Goal: Transaction & Acquisition: Purchase product/service

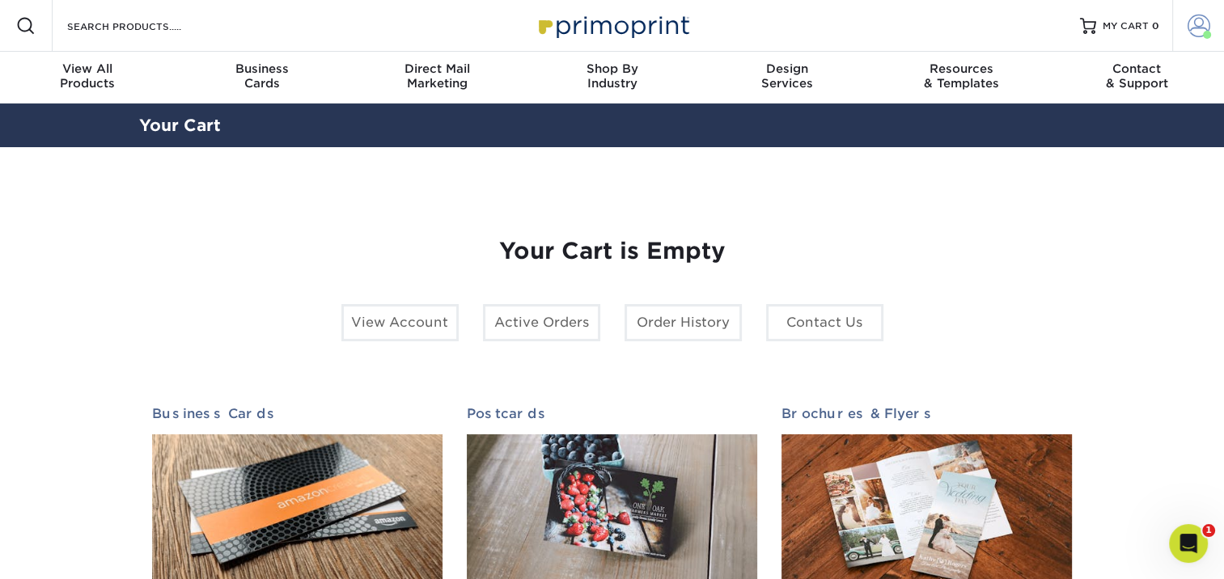
click at [1194, 33] on span at bounding box center [1198, 26] width 23 height 23
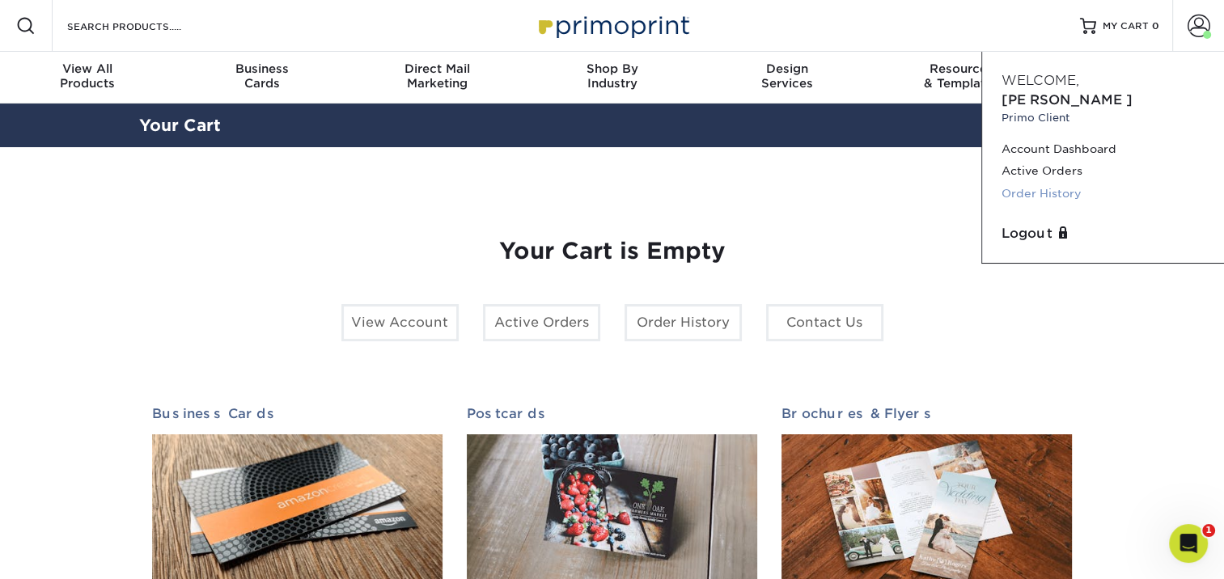
click at [1041, 183] on link "Order History" at bounding box center [1102, 194] width 203 height 22
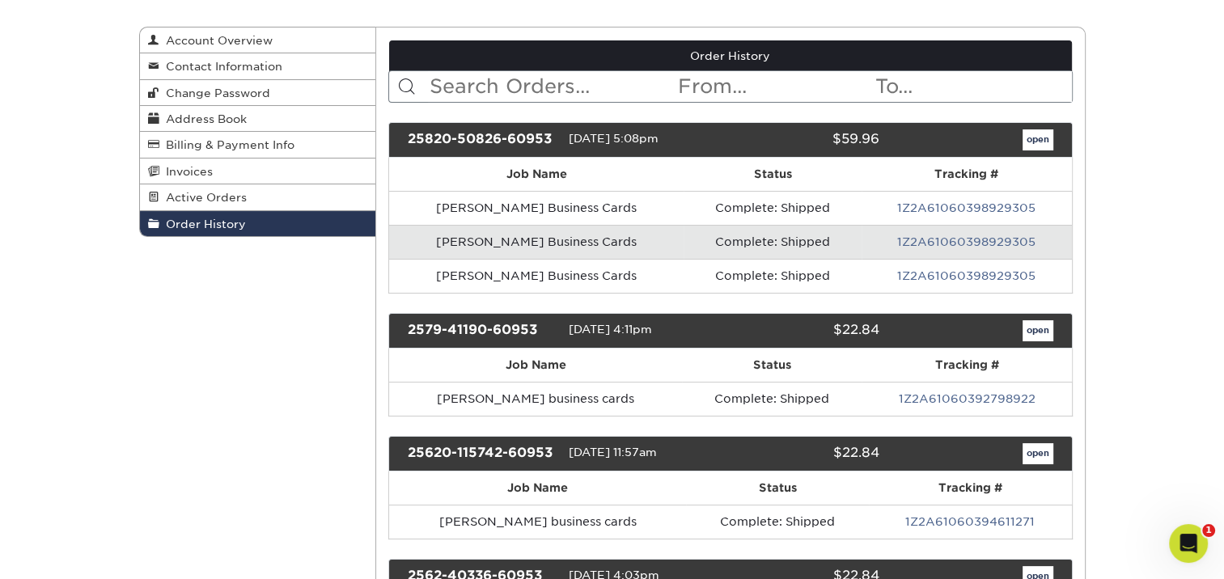
scroll to position [162, 0]
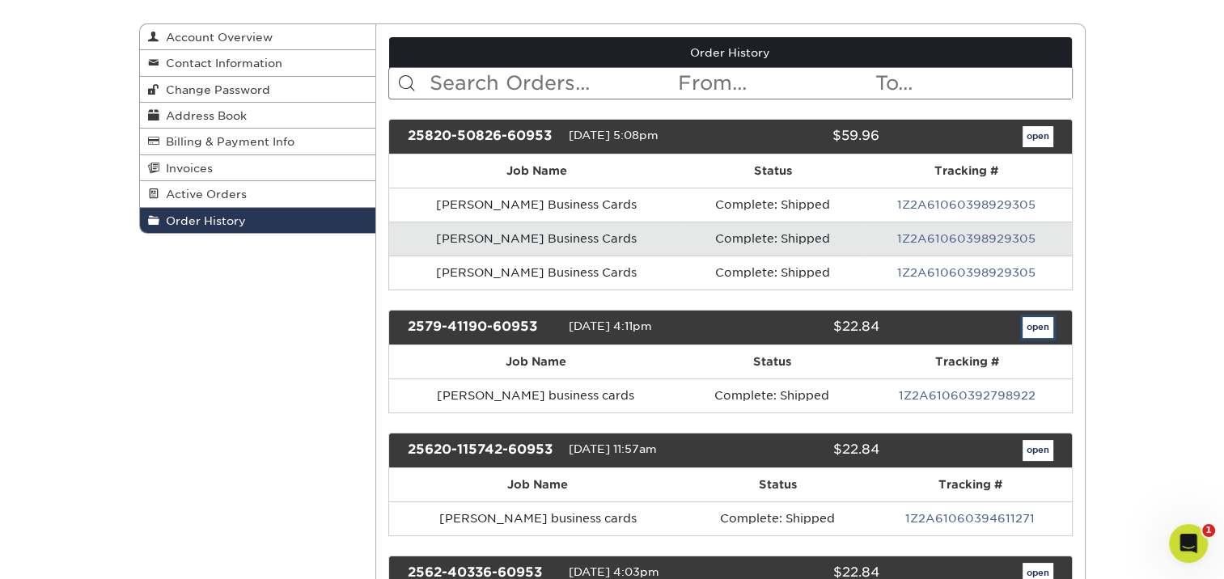
click at [1035, 324] on link "open" at bounding box center [1037, 327] width 31 height 21
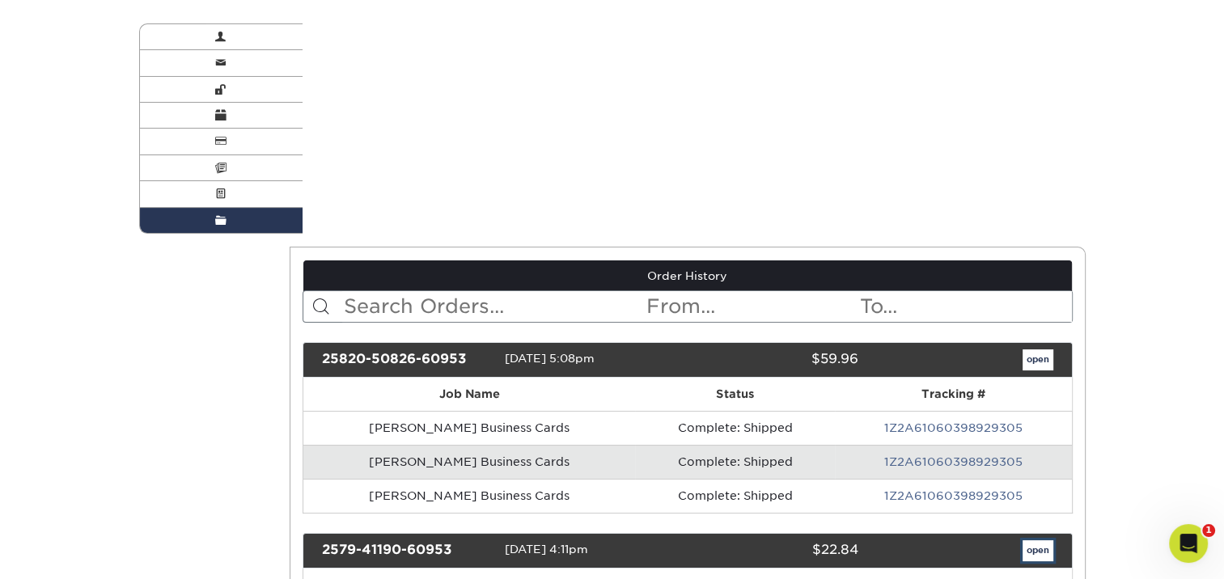
scroll to position [0, 0]
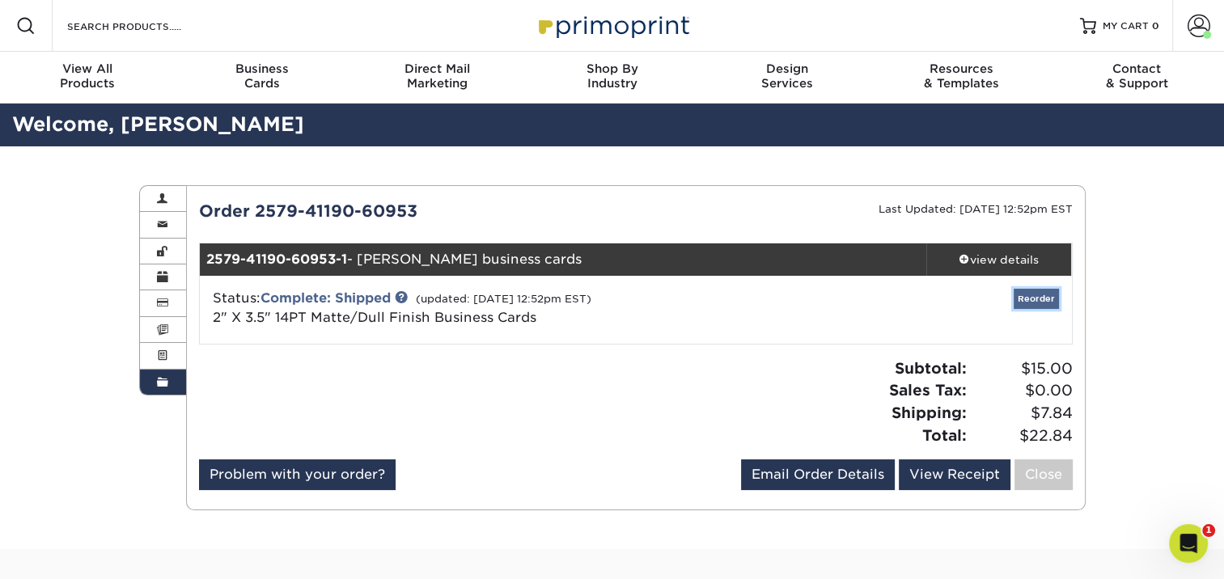
click at [1050, 297] on link "Reorder" at bounding box center [1036, 299] width 45 height 20
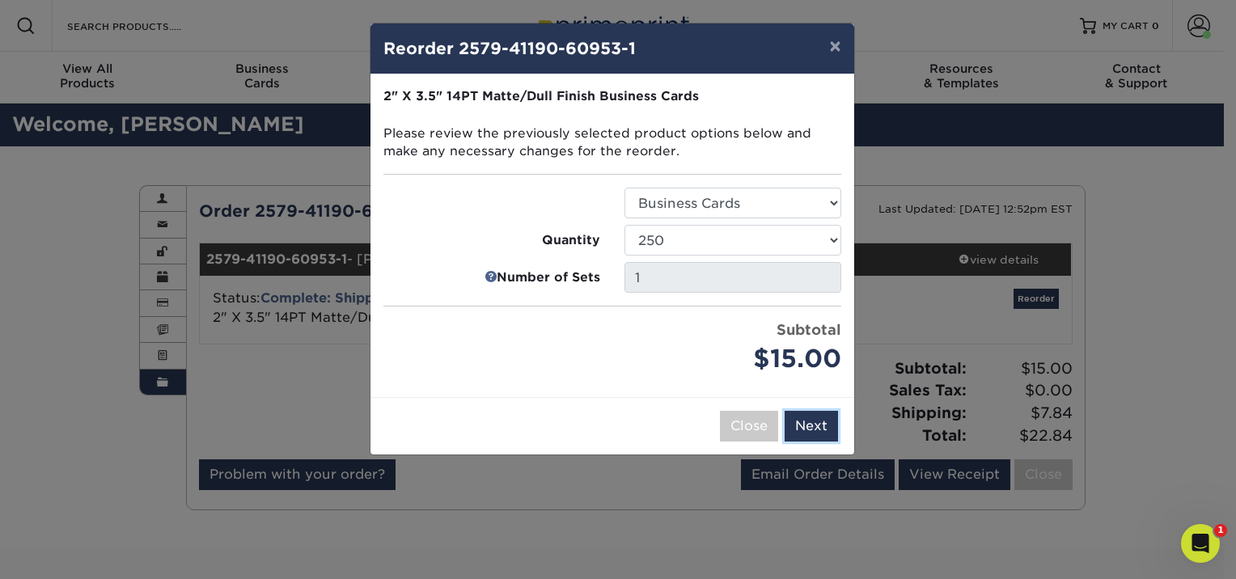
click at [815, 427] on button "Next" at bounding box center [811, 426] width 53 height 31
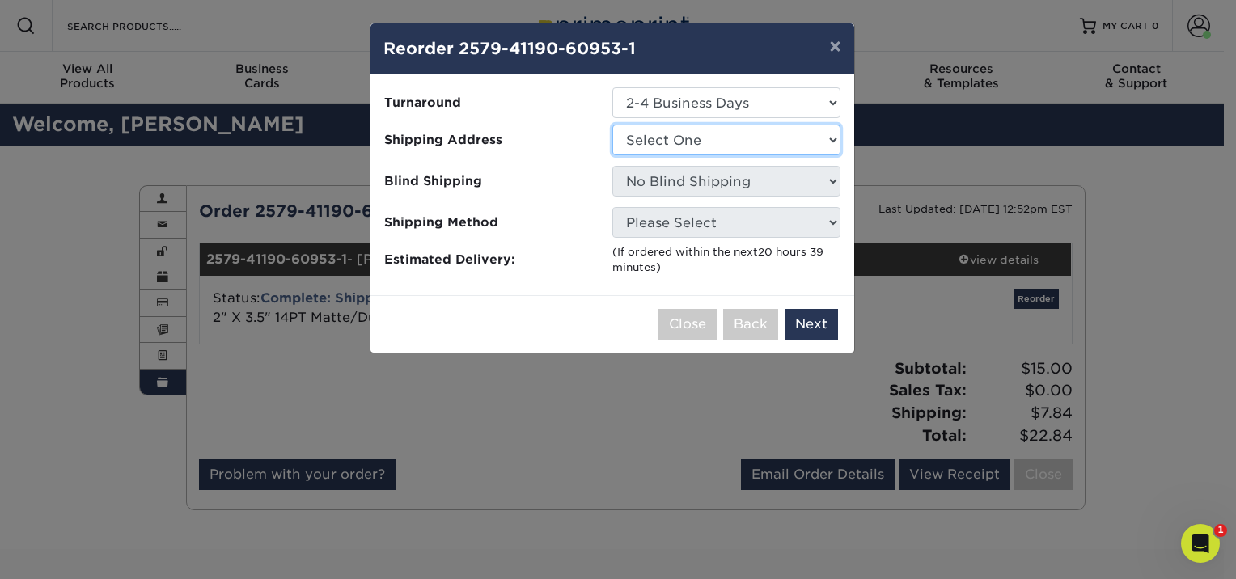
click at [758, 151] on select "Select One Alycia Martin emily@samaritan-center.org" at bounding box center [726, 140] width 228 height 31
select select "100684"
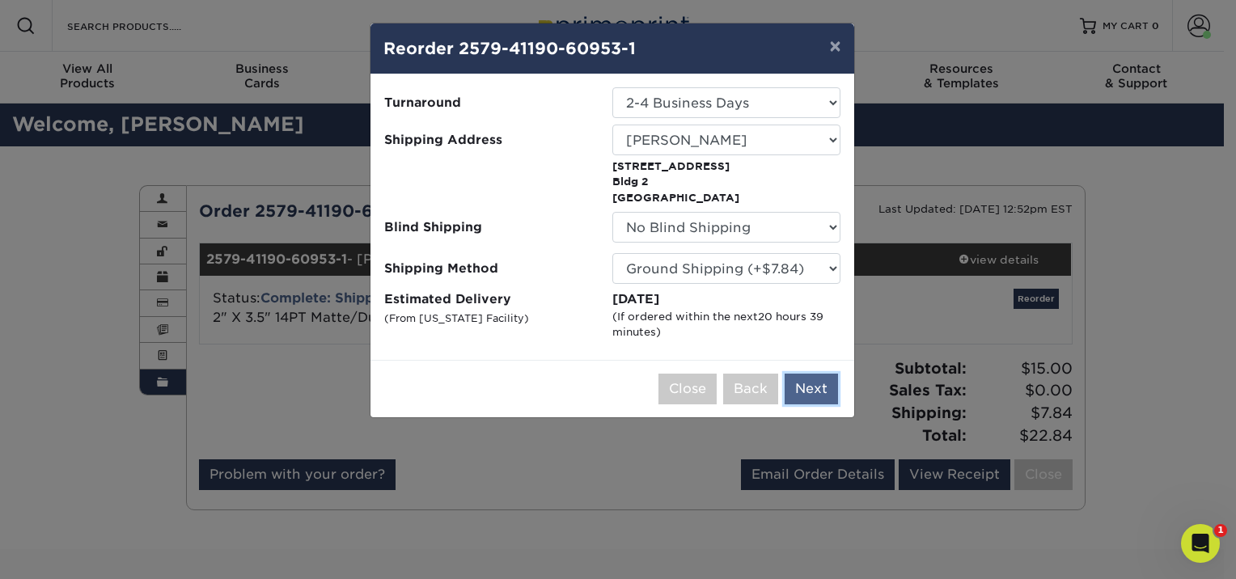
click at [820, 386] on button "Next" at bounding box center [811, 389] width 53 height 31
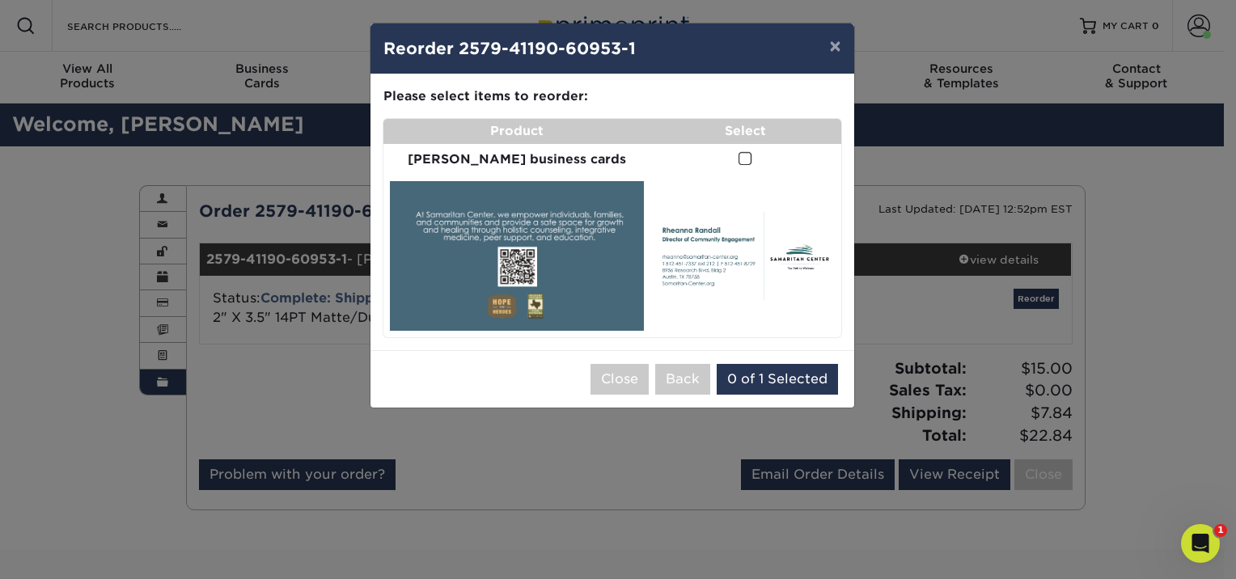
click at [739, 164] on span at bounding box center [746, 158] width 14 height 15
click at [0, 0] on input "checkbox" at bounding box center [0, 0] width 0 height 0
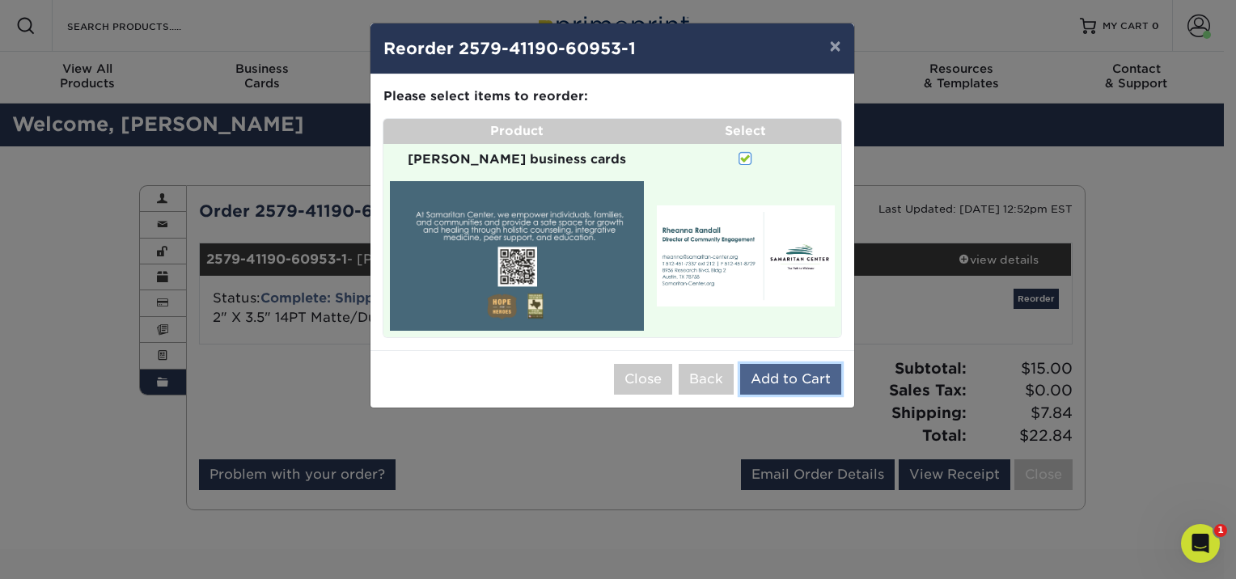
click at [799, 366] on button "Add to Cart" at bounding box center [790, 379] width 101 height 31
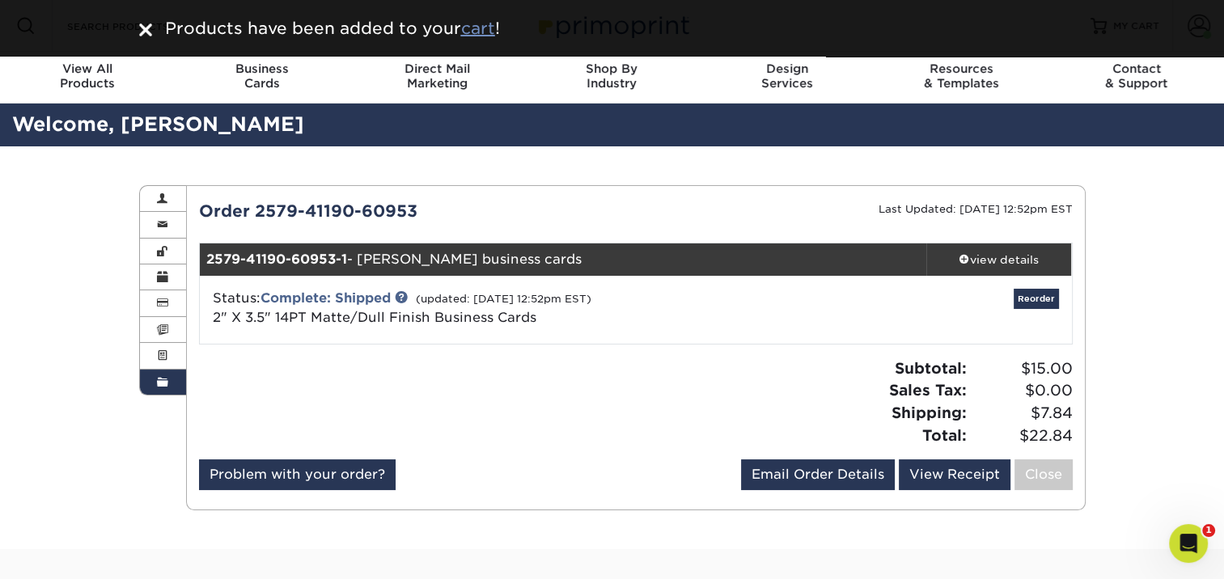
click at [469, 25] on u "cart" at bounding box center [478, 28] width 34 height 19
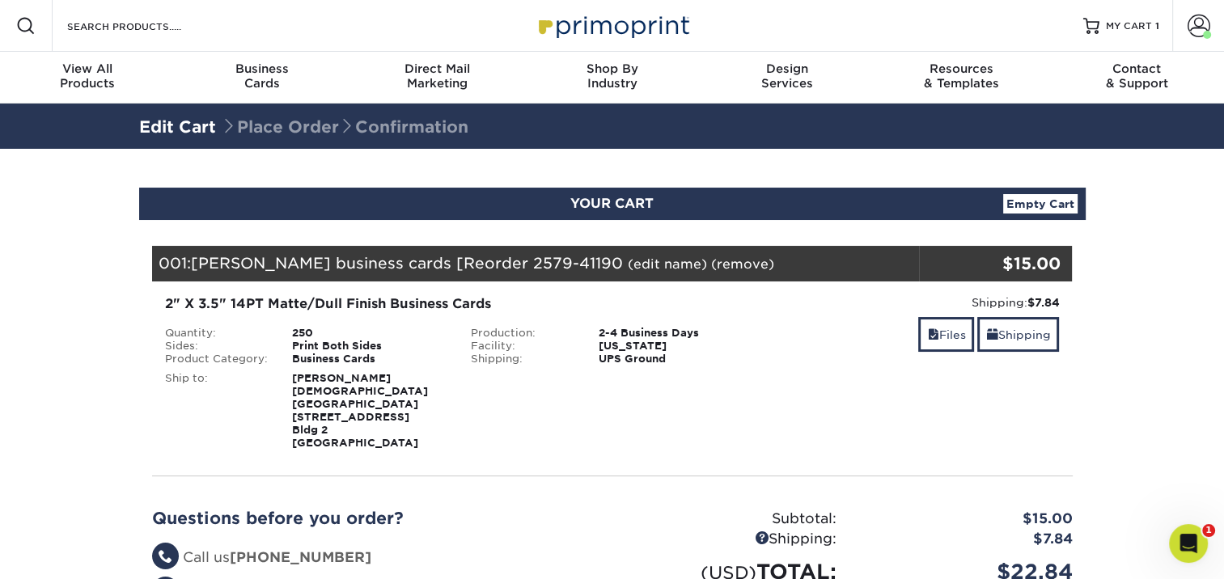
click at [663, 262] on link "(edit name)" at bounding box center [667, 263] width 79 height 15
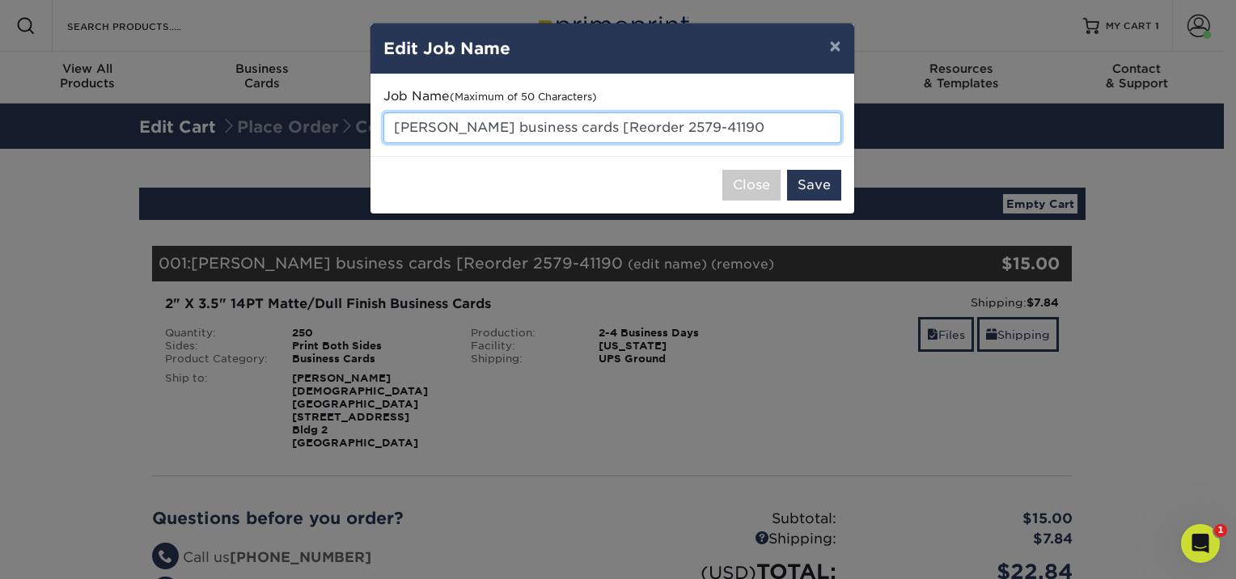
click at [781, 124] on input "Rheanna Randall business cards [Reorder 2579-41190" at bounding box center [612, 127] width 458 height 31
type input "Jennifer Mauck business cards"
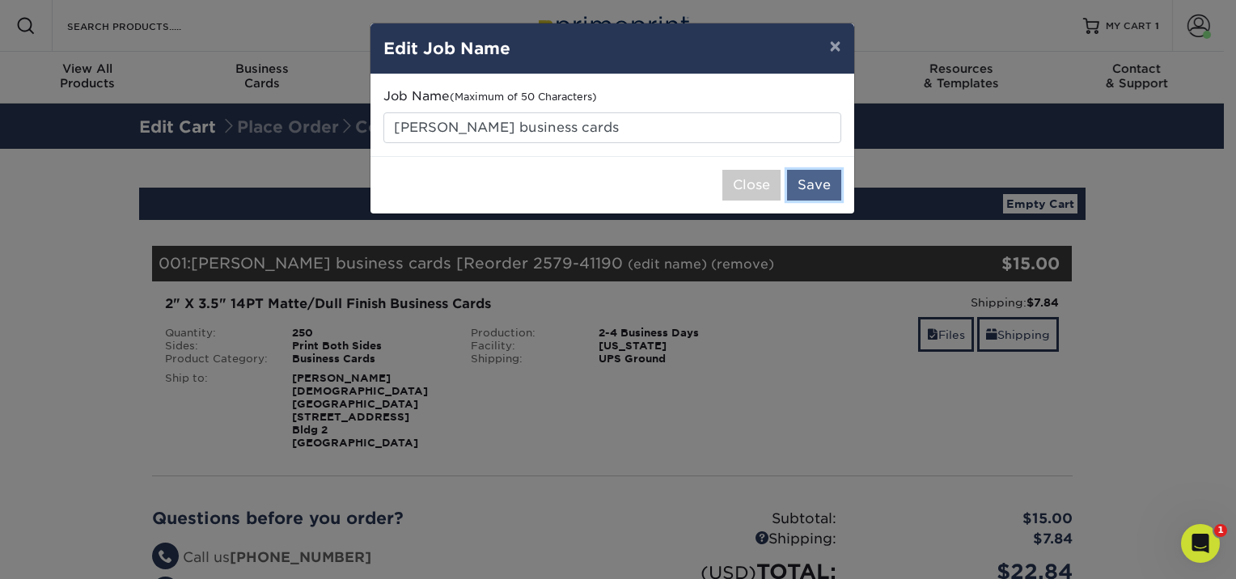
click at [825, 184] on button "Save" at bounding box center [814, 185] width 54 height 31
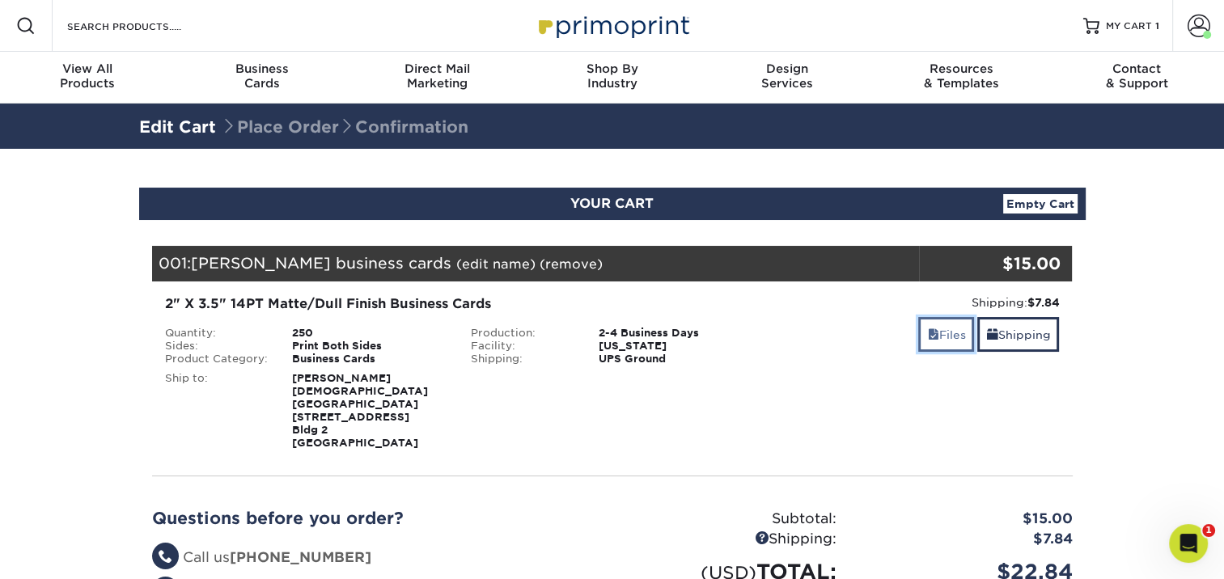
click at [938, 330] on link "Files" at bounding box center [946, 334] width 56 height 35
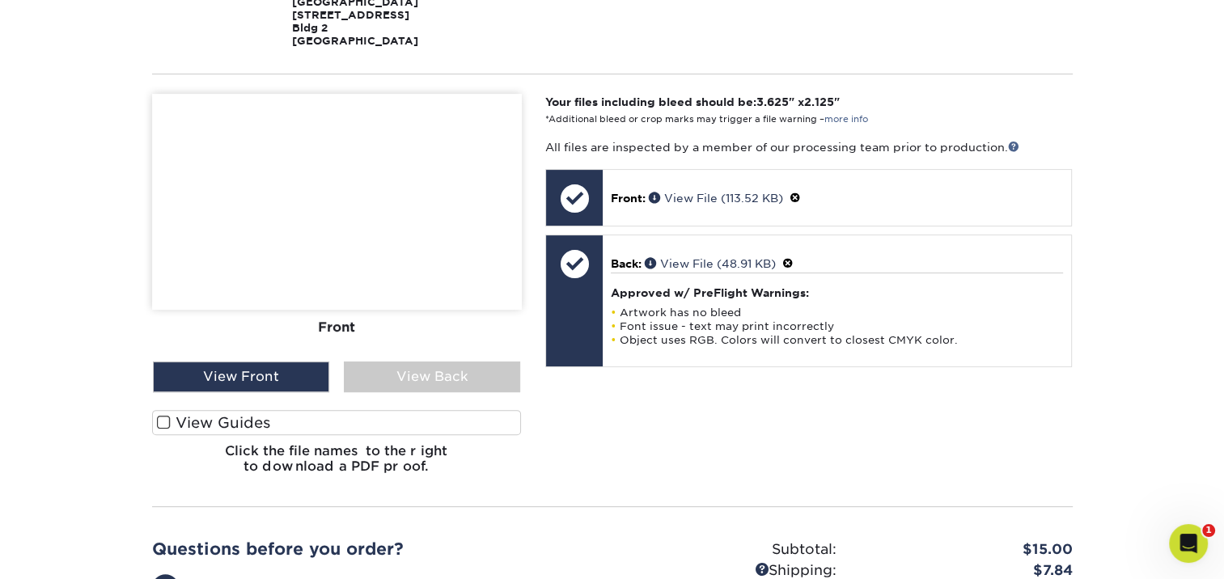
scroll to position [404, 0]
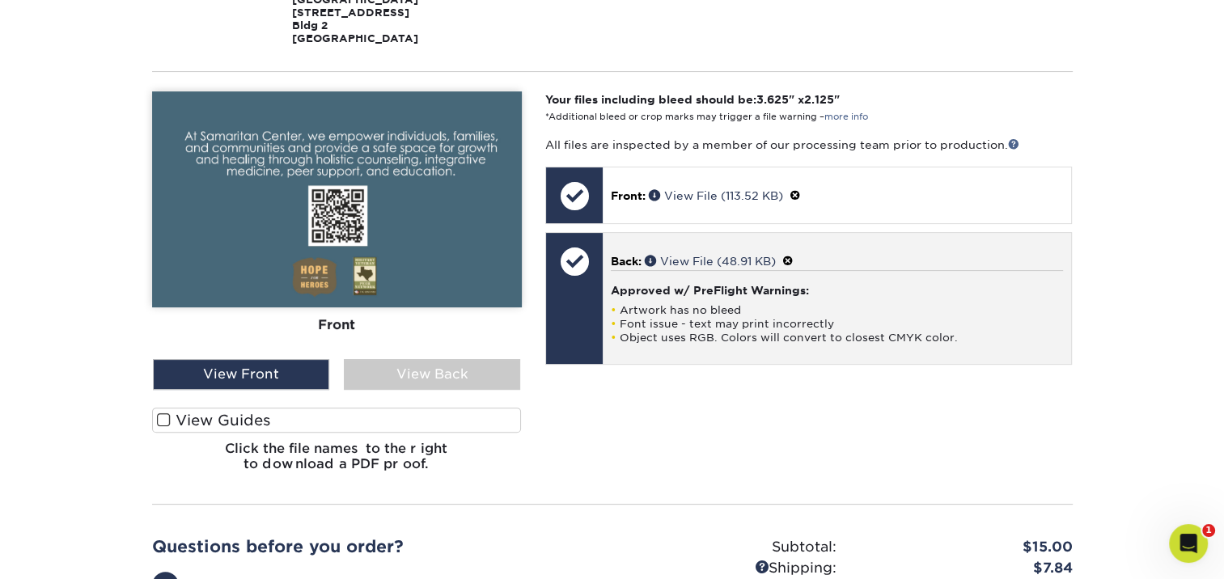
click at [643, 284] on h4 "Approved w/ PreFlight Warnings:" at bounding box center [837, 290] width 452 height 13
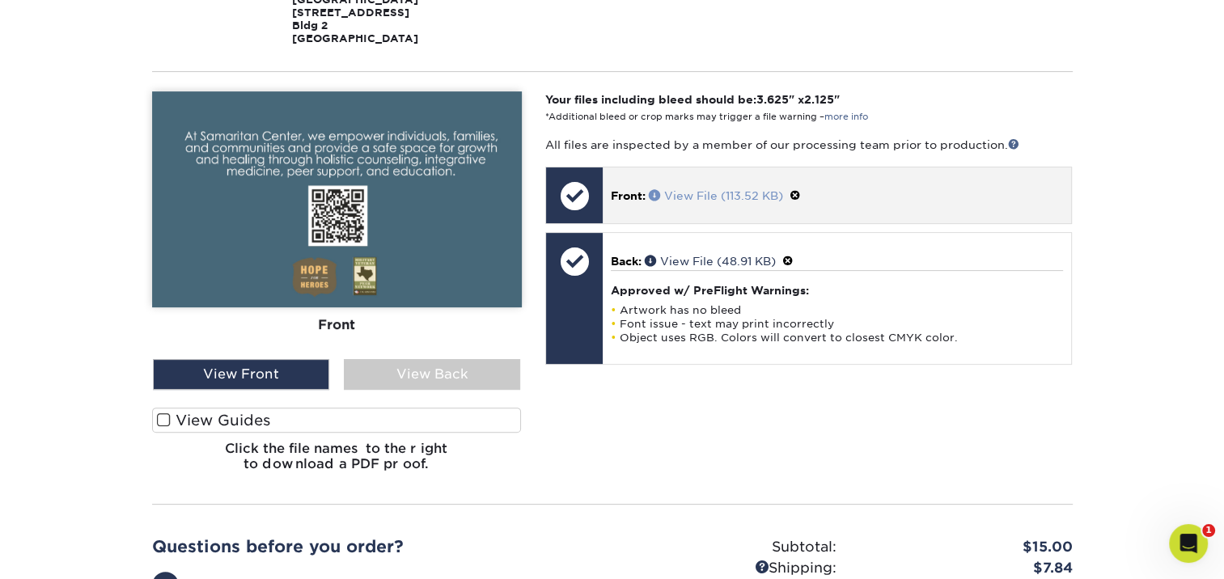
click at [751, 189] on link "View File (113.52 KB)" at bounding box center [716, 195] width 134 height 13
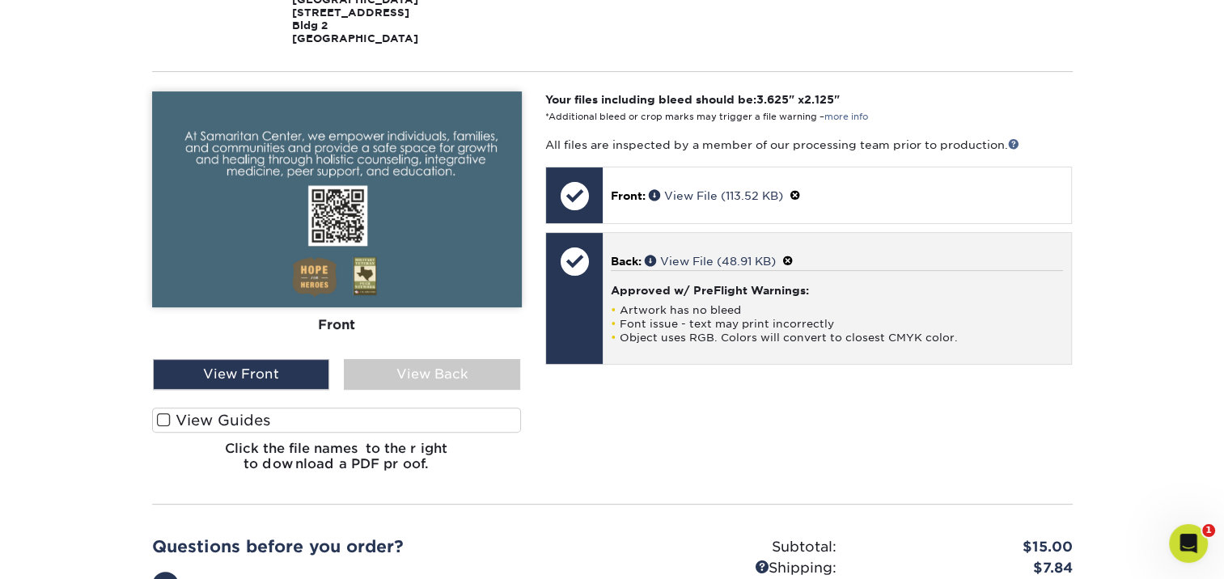
click at [794, 255] on span at bounding box center [787, 261] width 11 height 13
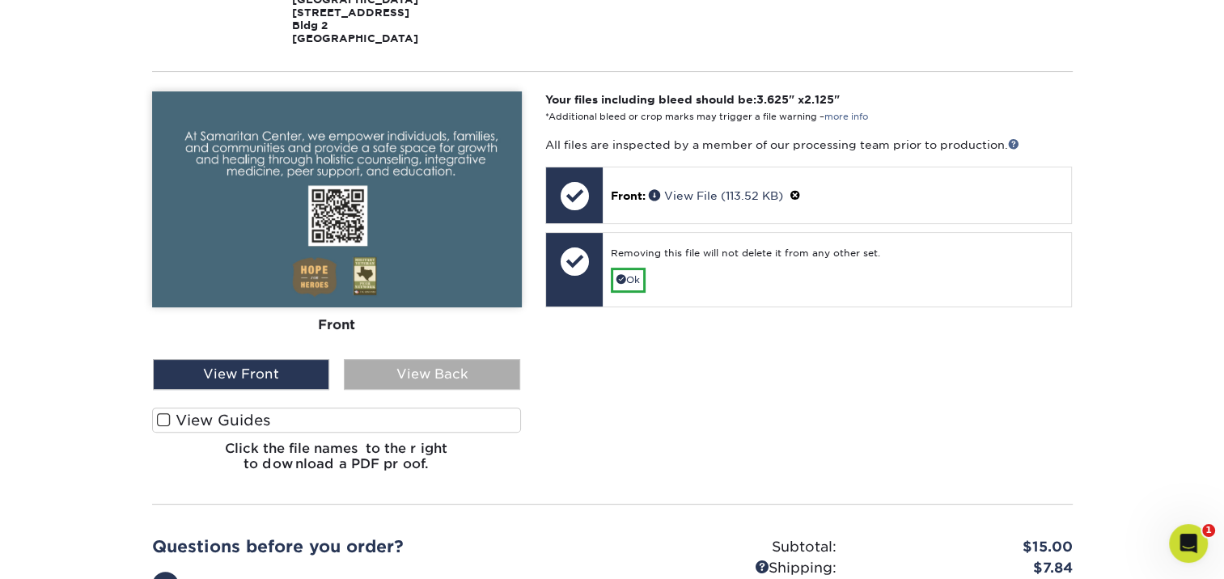
click at [416, 359] on div "View Back" at bounding box center [432, 374] width 176 height 31
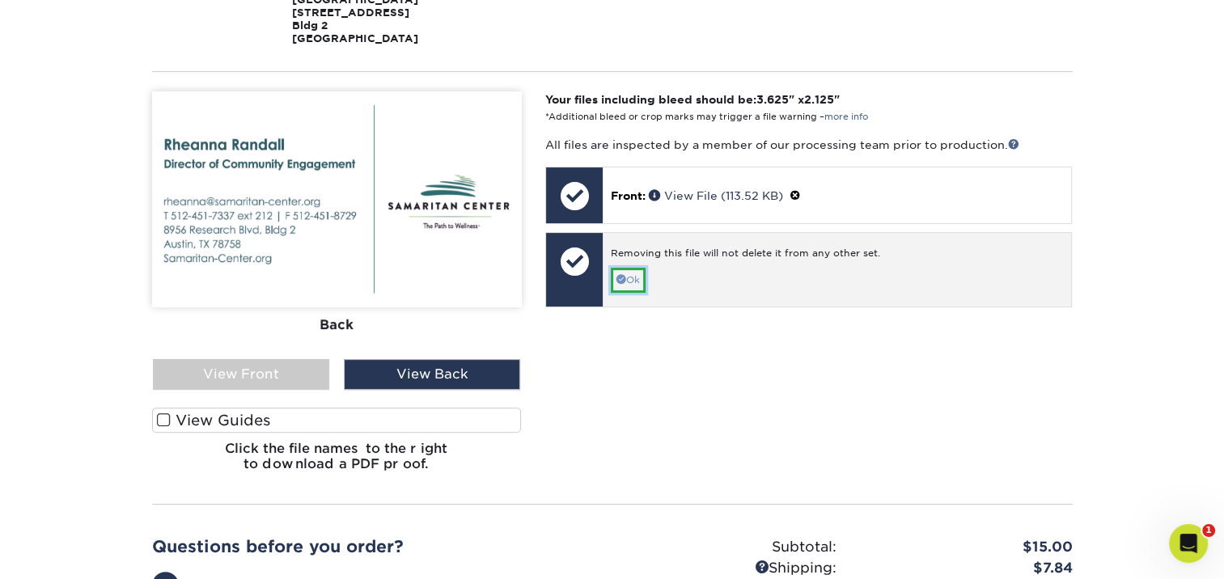
click at [632, 268] on link "Ok" at bounding box center [628, 280] width 35 height 25
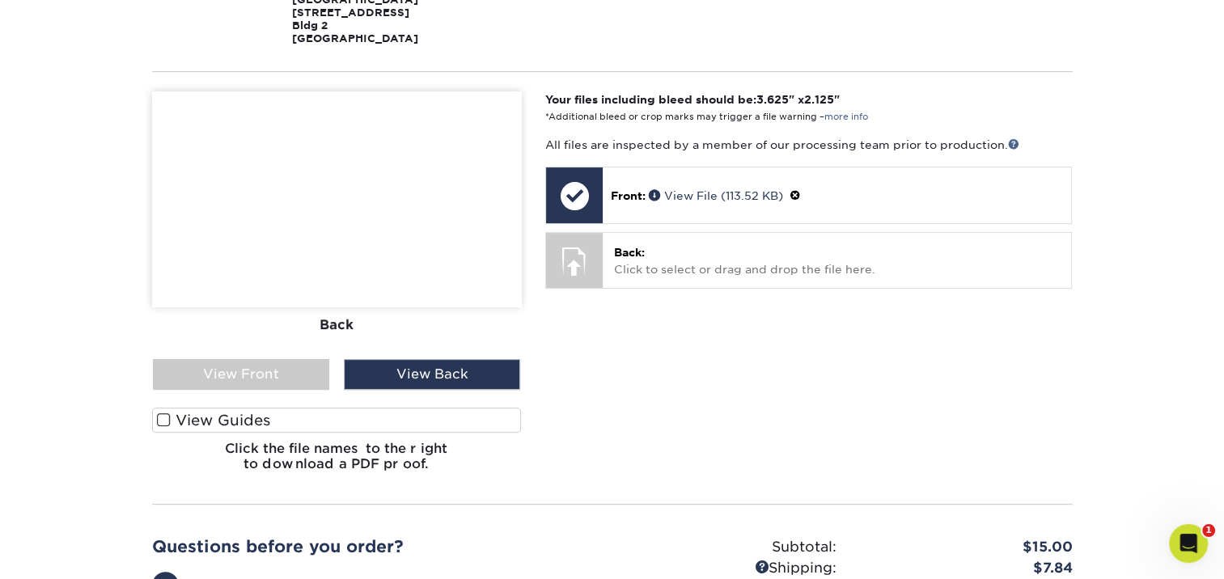
click at [509, 248] on img at bounding box center [337, 199] width 370 height 216
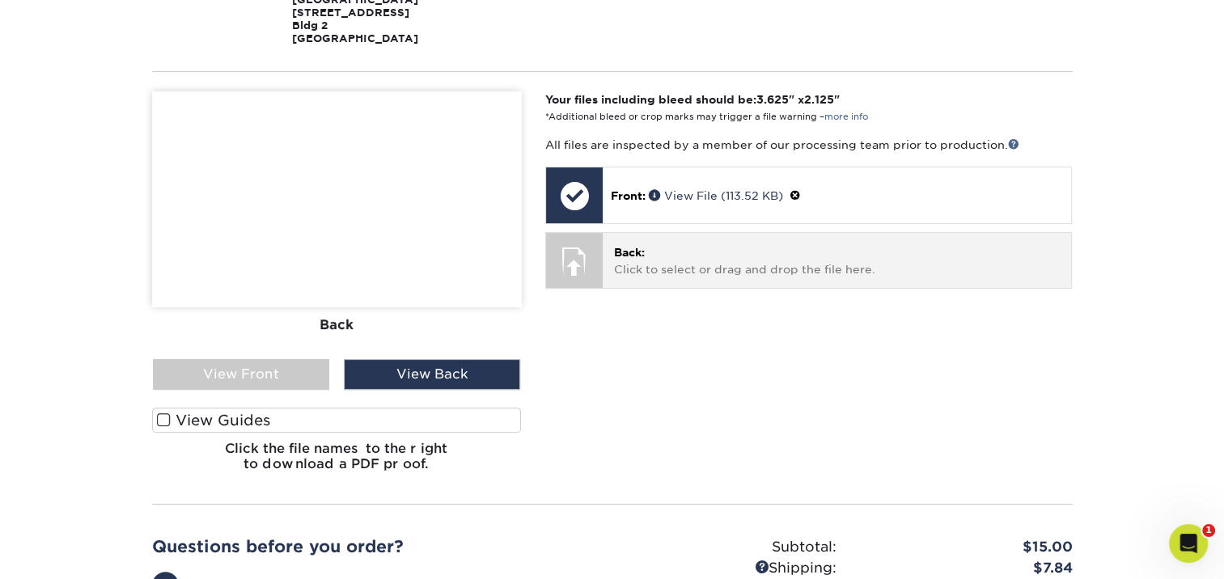
click at [681, 246] on p "Back: Click to select or drag and drop the file here." at bounding box center [837, 260] width 446 height 33
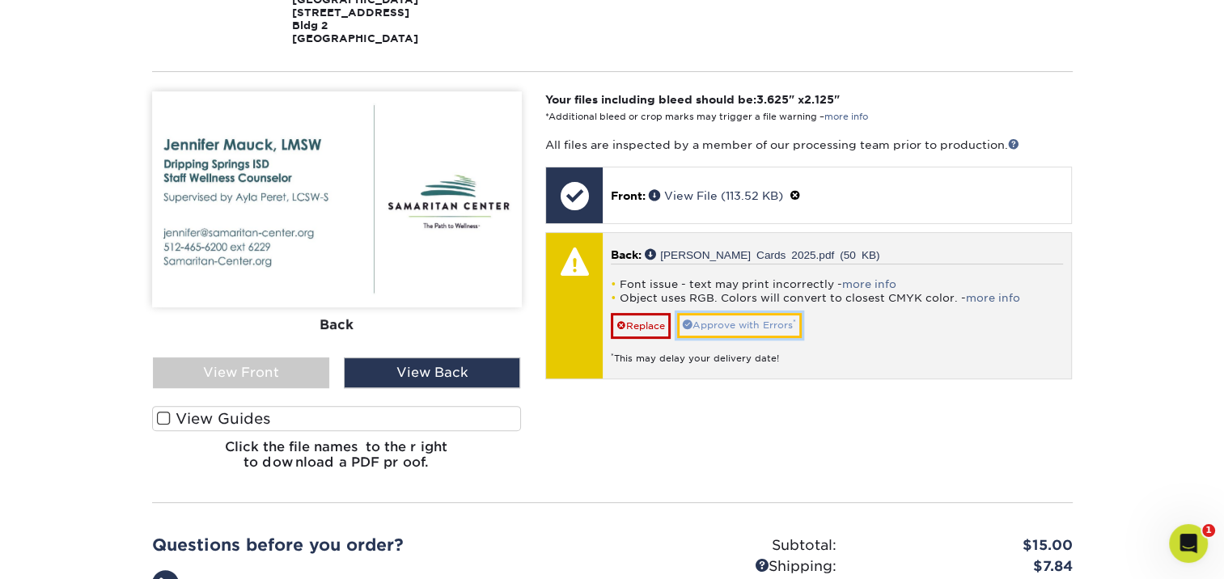
click at [786, 315] on link "Approve with Errors *" at bounding box center [739, 325] width 125 height 25
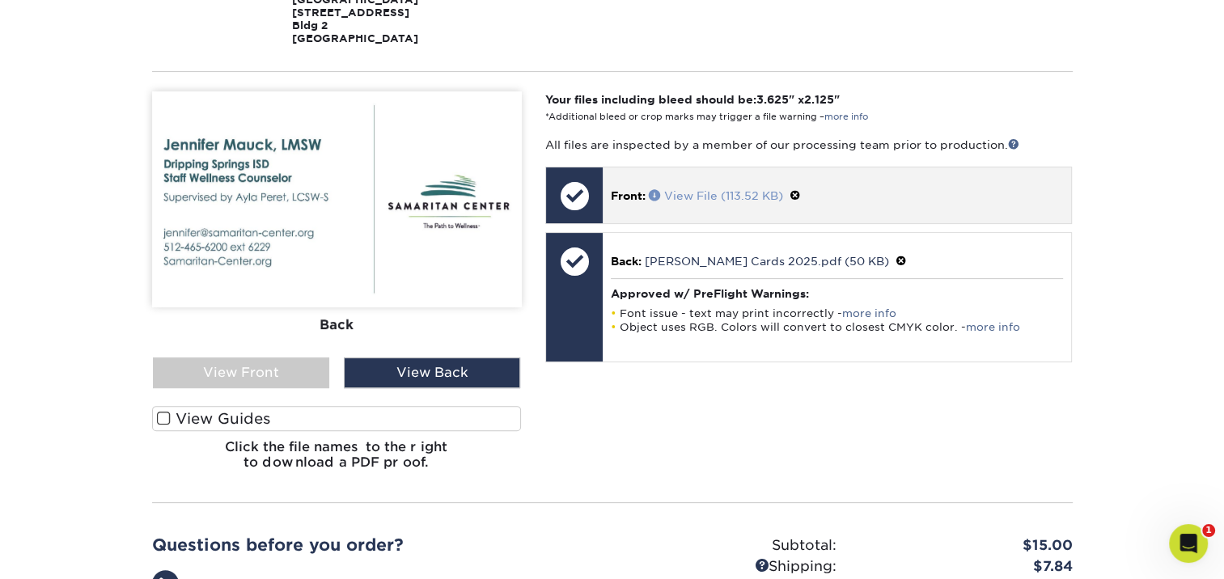
click at [675, 189] on link "View File (113.52 KB)" at bounding box center [716, 195] width 134 height 13
click at [582, 171] on div at bounding box center [574, 195] width 57 height 57
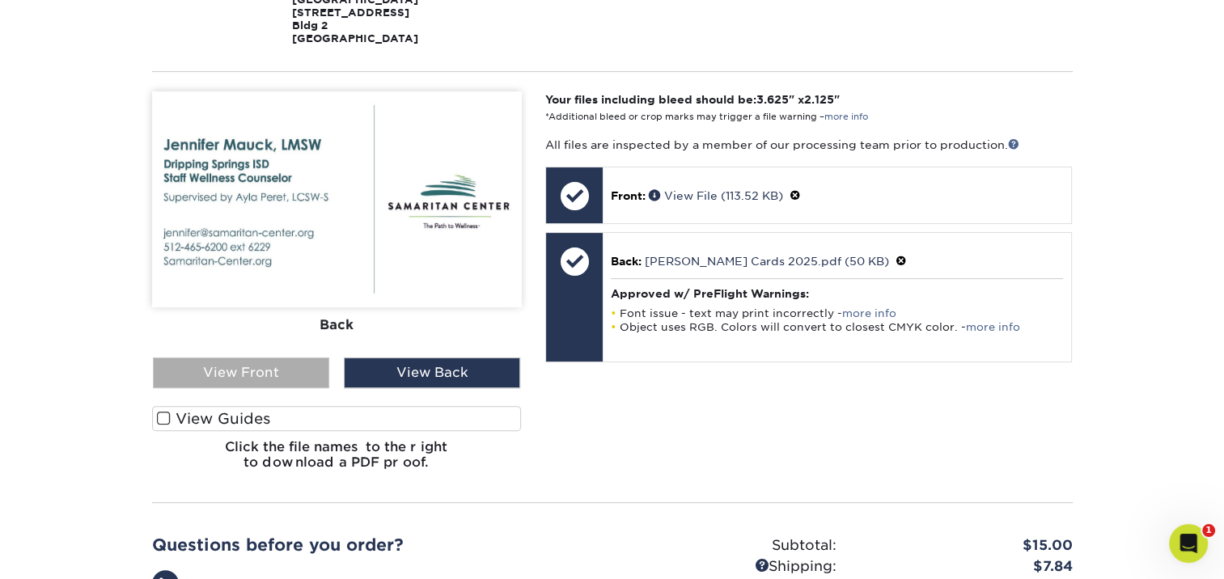
click at [285, 358] on div "View Front" at bounding box center [241, 373] width 176 height 31
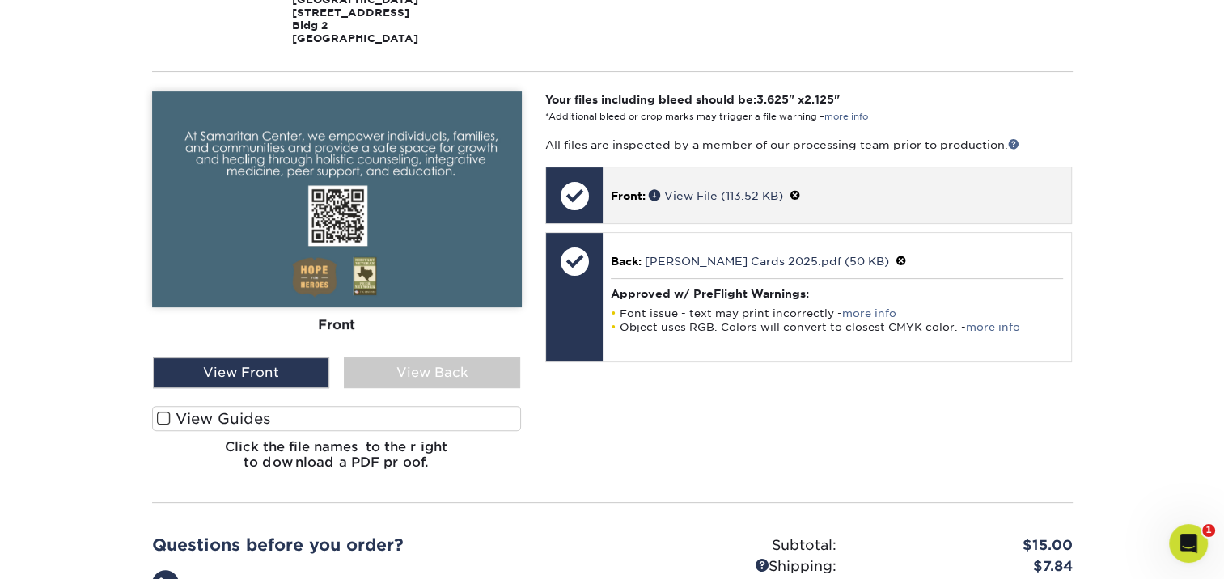
click at [798, 189] on span at bounding box center [794, 195] width 11 height 13
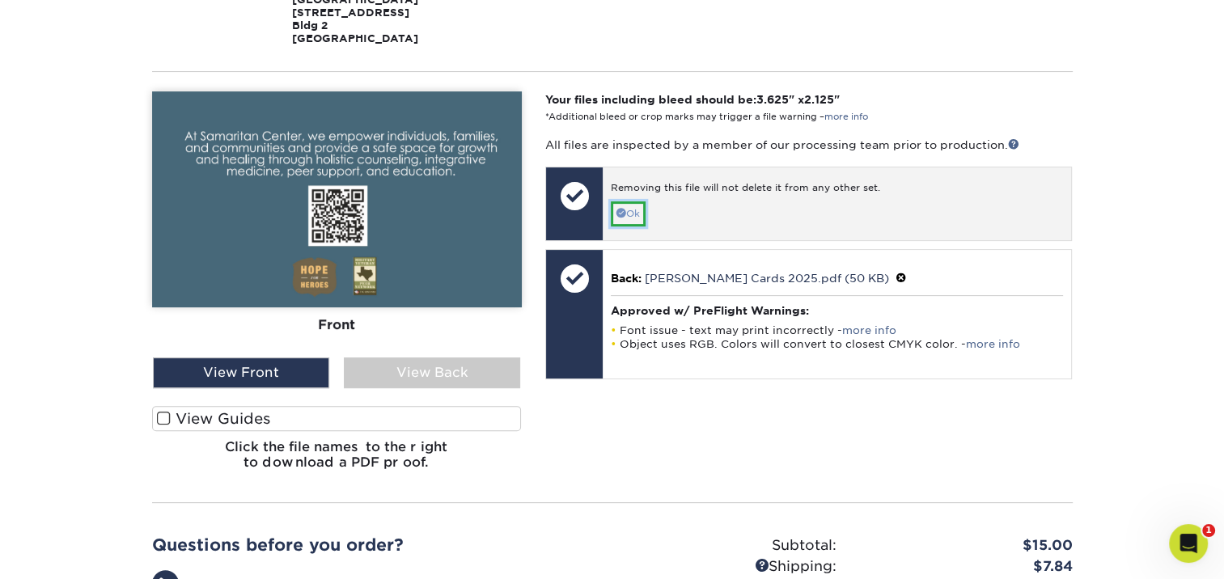
click at [636, 204] on link "Ok" at bounding box center [628, 213] width 35 height 25
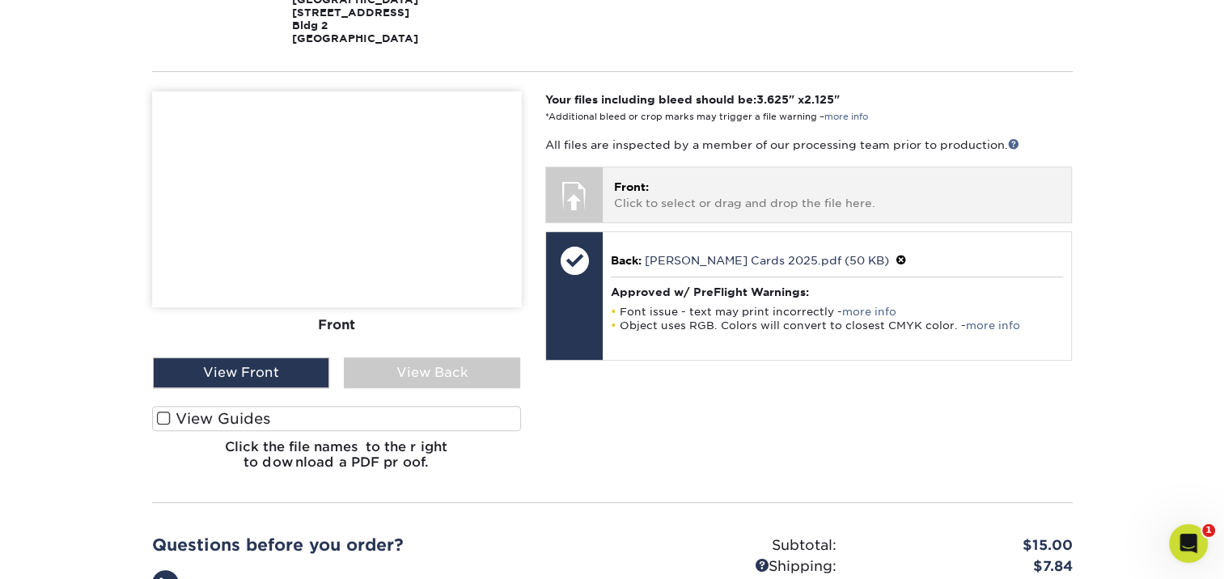
click at [739, 179] on p "Front: Click to select or drag and drop the file here." at bounding box center [837, 195] width 446 height 33
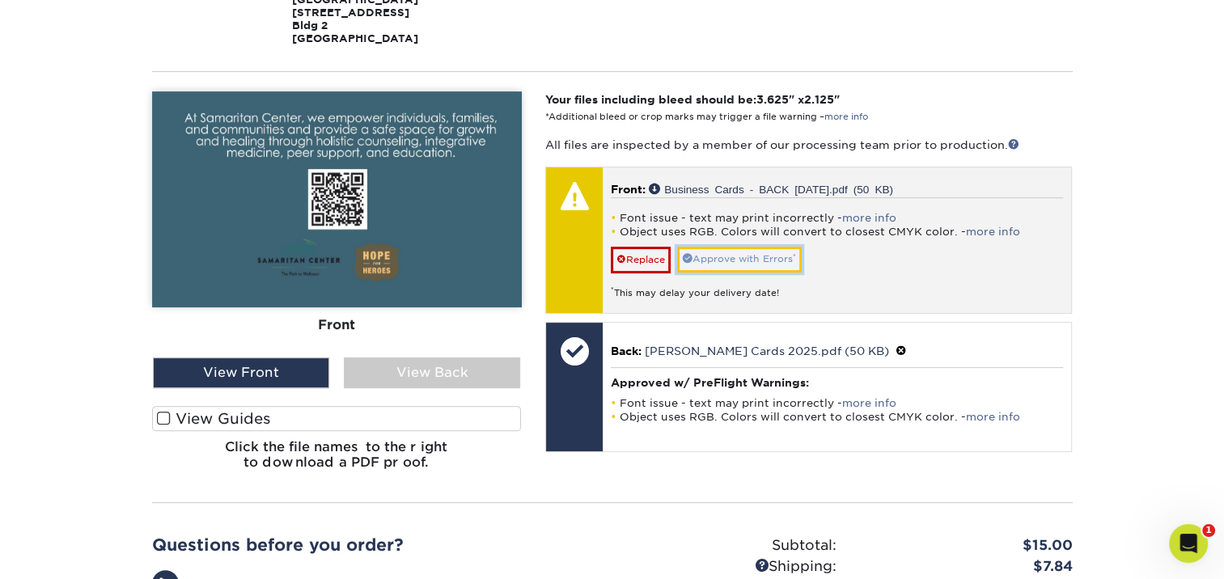
click at [752, 247] on link "Approve with Errors *" at bounding box center [739, 259] width 125 height 25
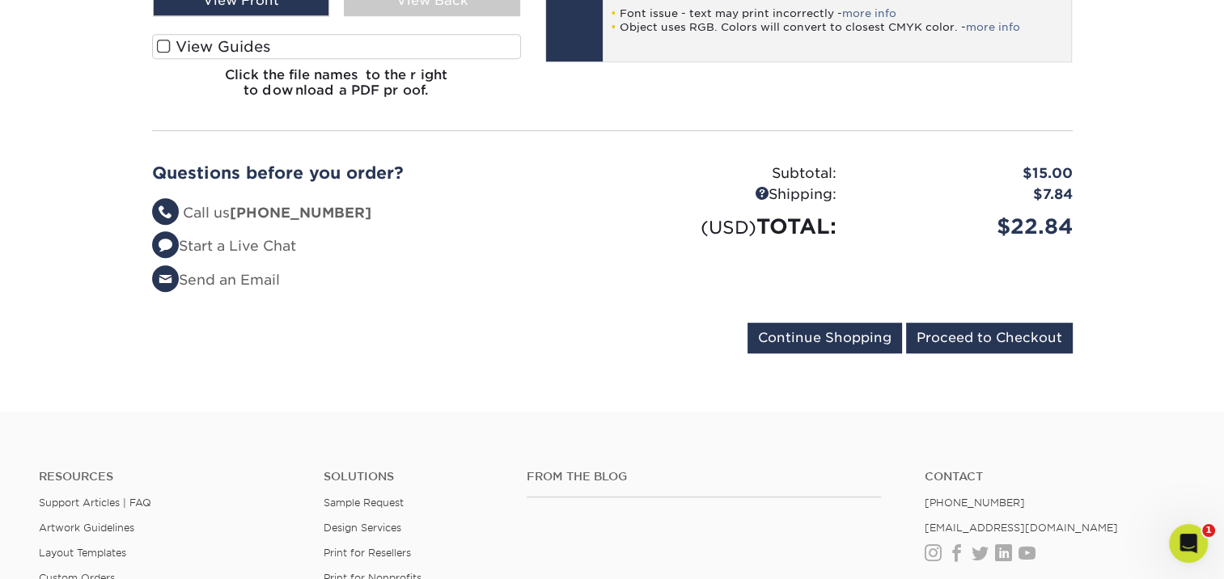
scroll to position [809, 0]
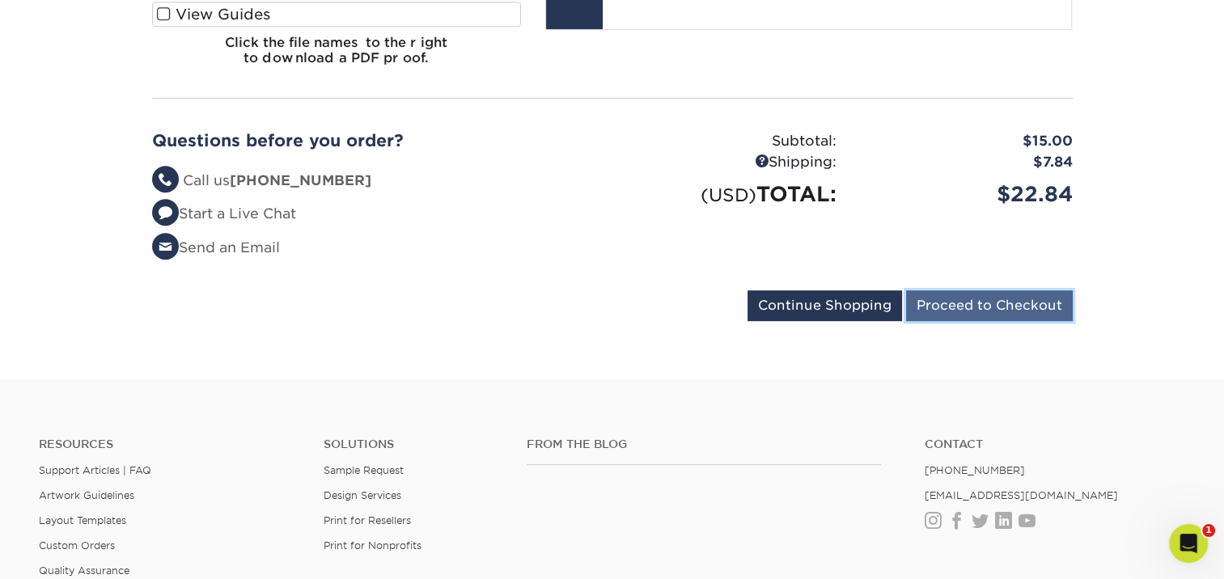
click at [1017, 290] on input "Proceed to Checkout" at bounding box center [989, 305] width 167 height 31
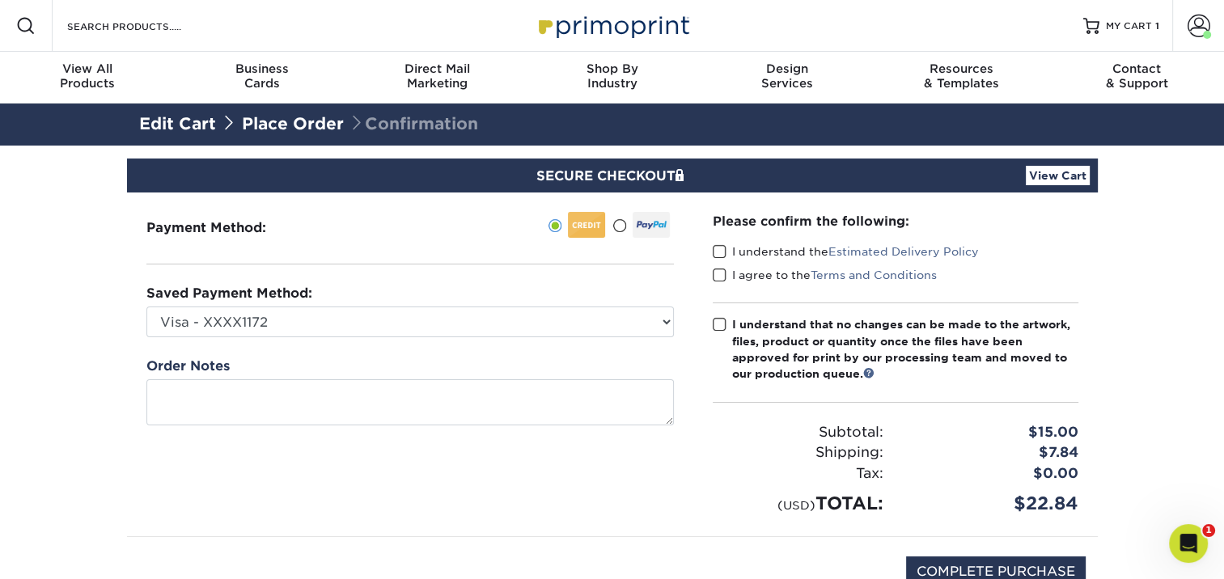
click at [719, 252] on span at bounding box center [720, 251] width 14 height 15
click at [0, 0] on input "I understand the Estimated Delivery Policy" at bounding box center [0, 0] width 0 height 0
click at [722, 273] on span at bounding box center [720, 275] width 14 height 15
click at [0, 0] on input "I agree to the Terms and Conditions" at bounding box center [0, 0] width 0 height 0
click at [715, 327] on span at bounding box center [720, 324] width 14 height 15
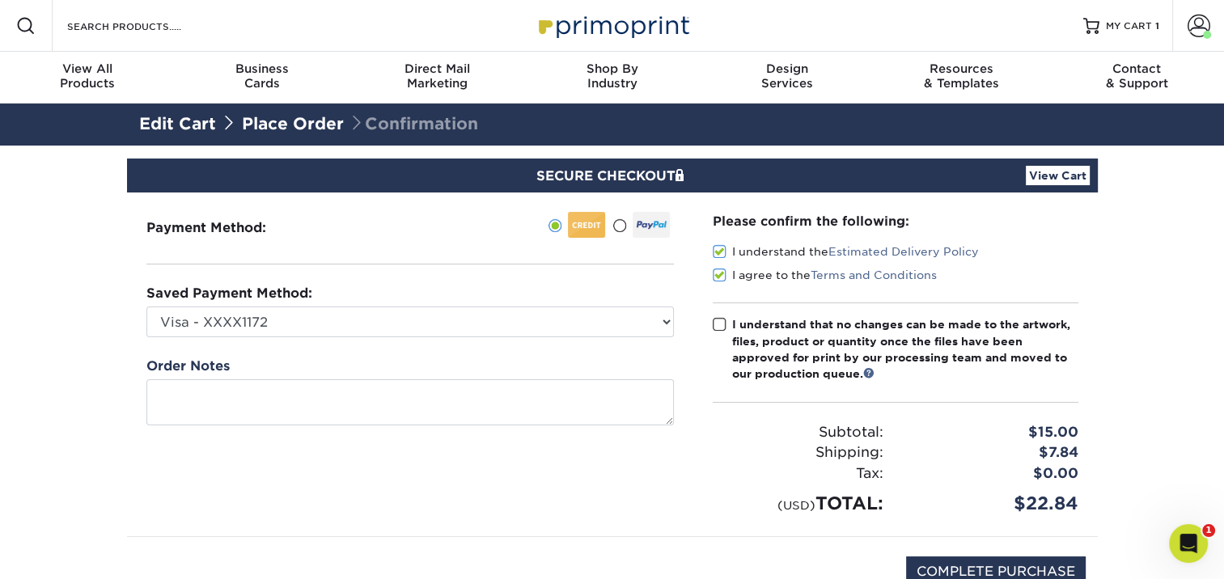
click at [0, 0] on input "I understand that no changes can be made to the artwork, files, product or quan…" at bounding box center [0, 0] width 0 height 0
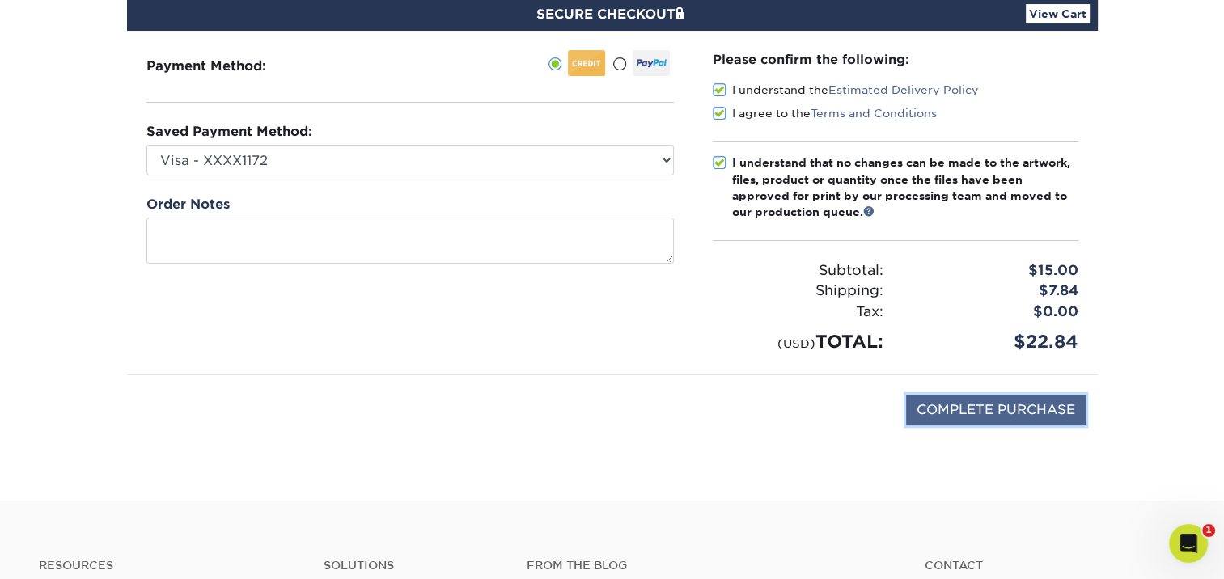
click at [1011, 408] on input "COMPLETE PURCHASE" at bounding box center [996, 410] width 180 height 31
type input "PROCESSING, PLEASE WAIT..."
